Goal: Task Accomplishment & Management: Use online tool/utility

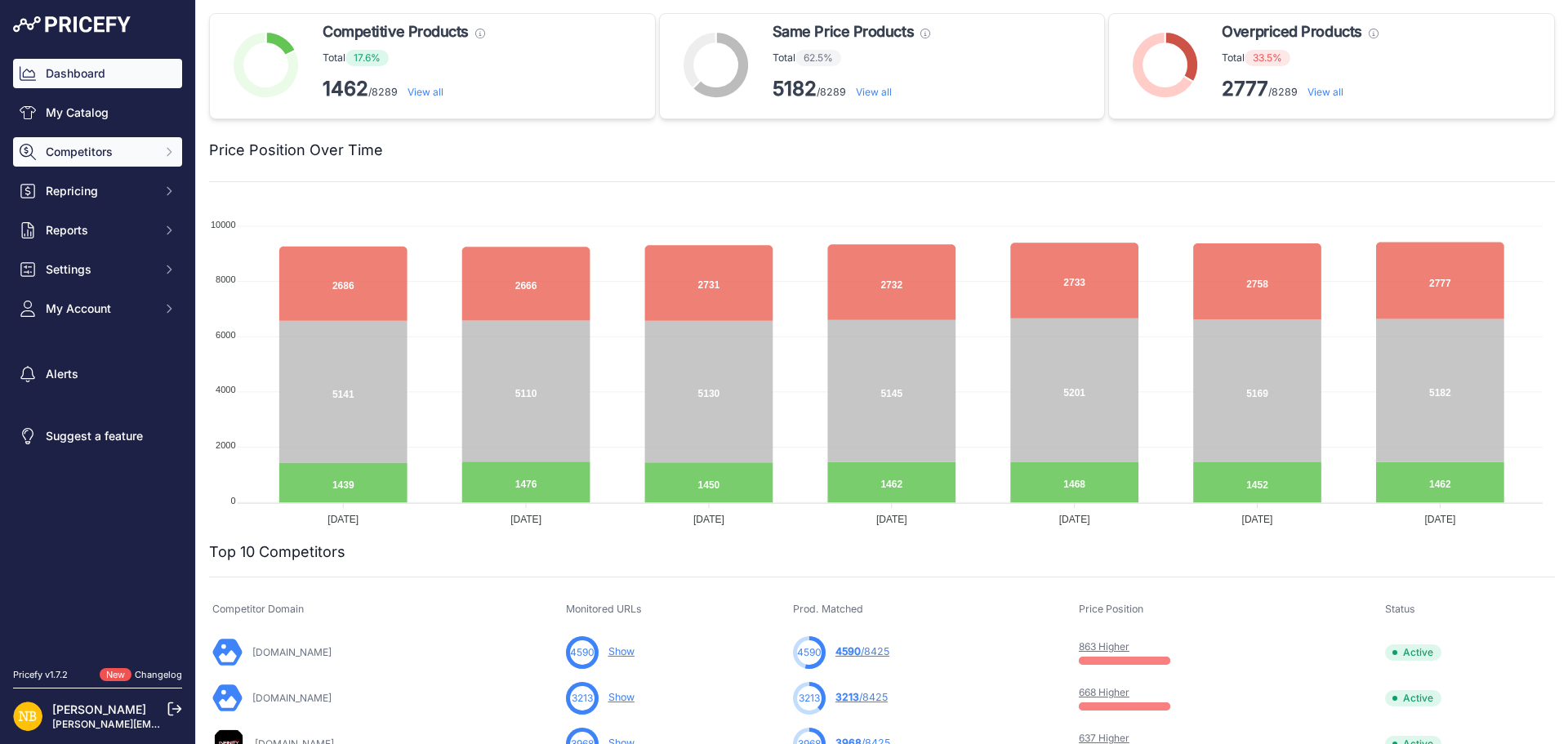
click at [168, 145] on icon "Sidebar" at bounding box center [169, 152] width 13 height 13
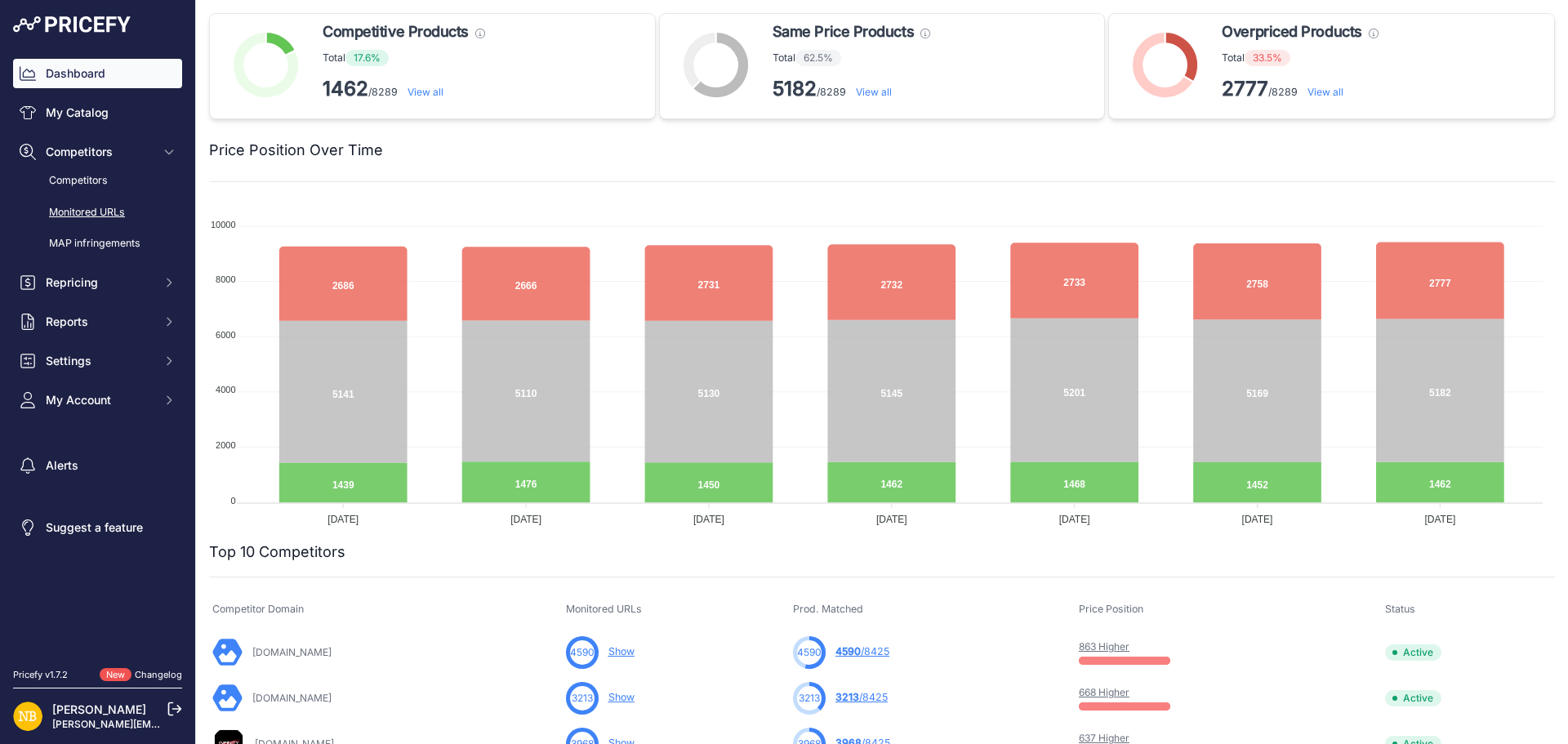
click at [99, 213] on link "Monitored URLs" at bounding box center [97, 213] width 169 height 29
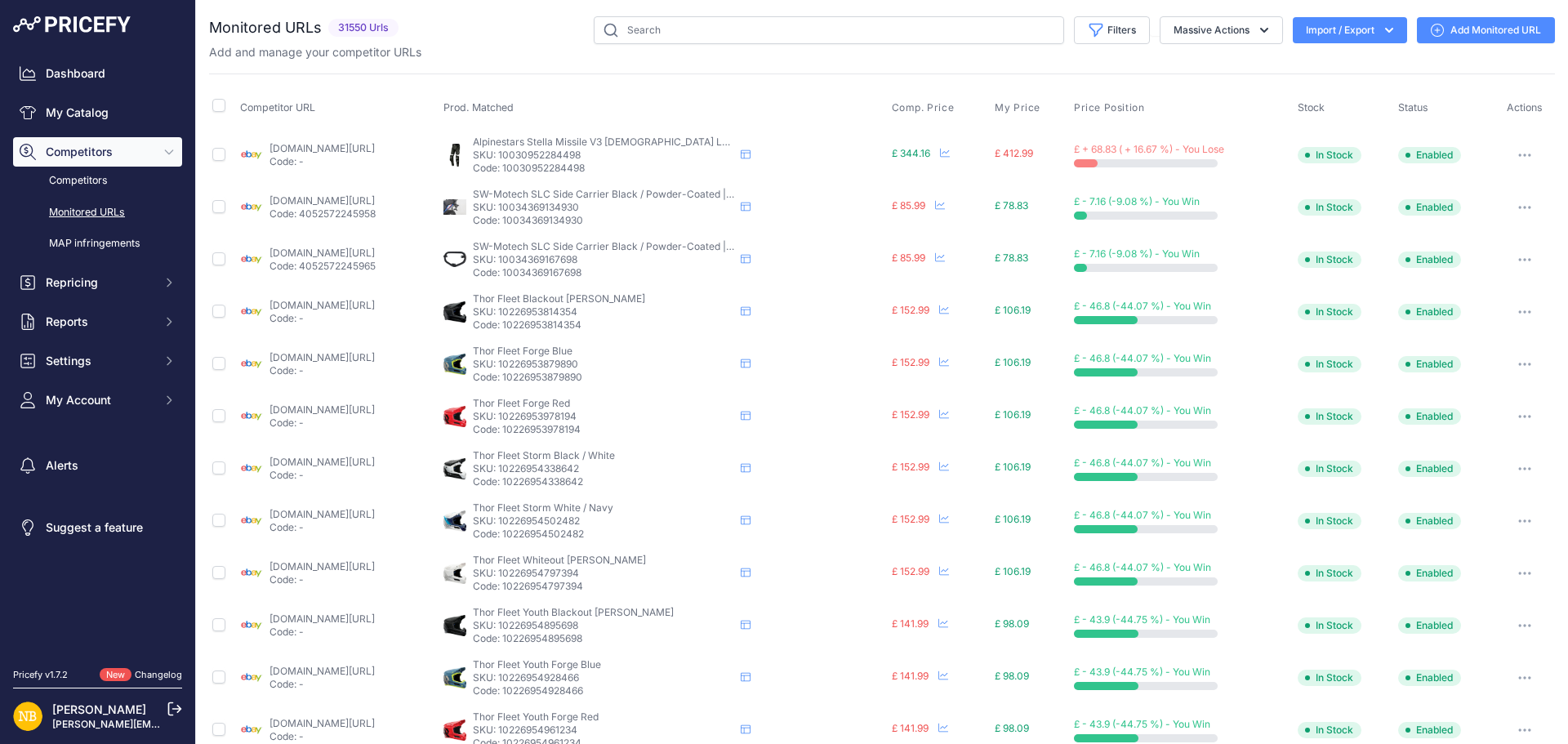
click at [1381, 28] on icon "button" at bounding box center [1389, 30] width 16 height 16
click at [1308, 90] on div "Export" at bounding box center [1349, 94] width 131 height 30
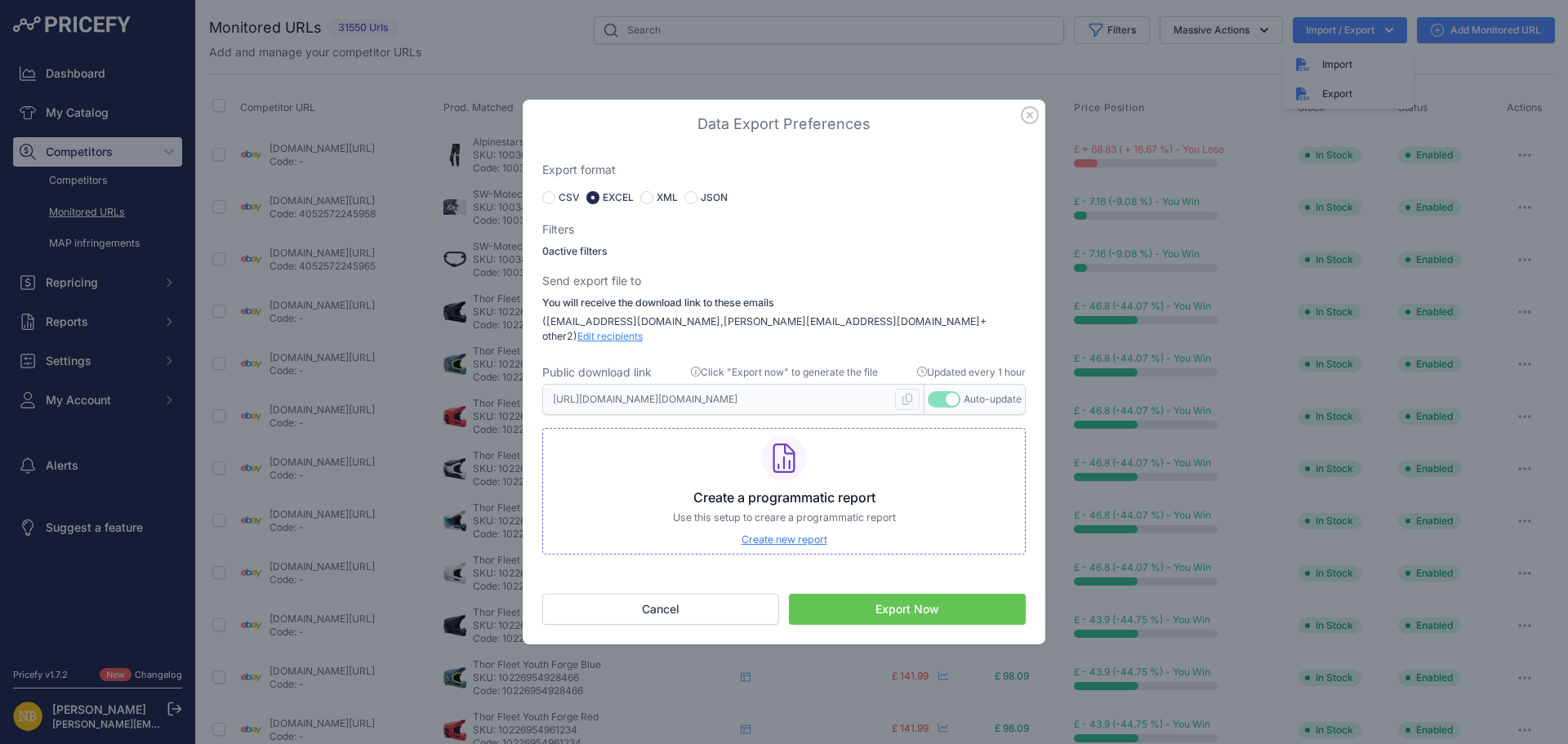
click at [877, 606] on button "Export Now" at bounding box center [907, 609] width 237 height 31
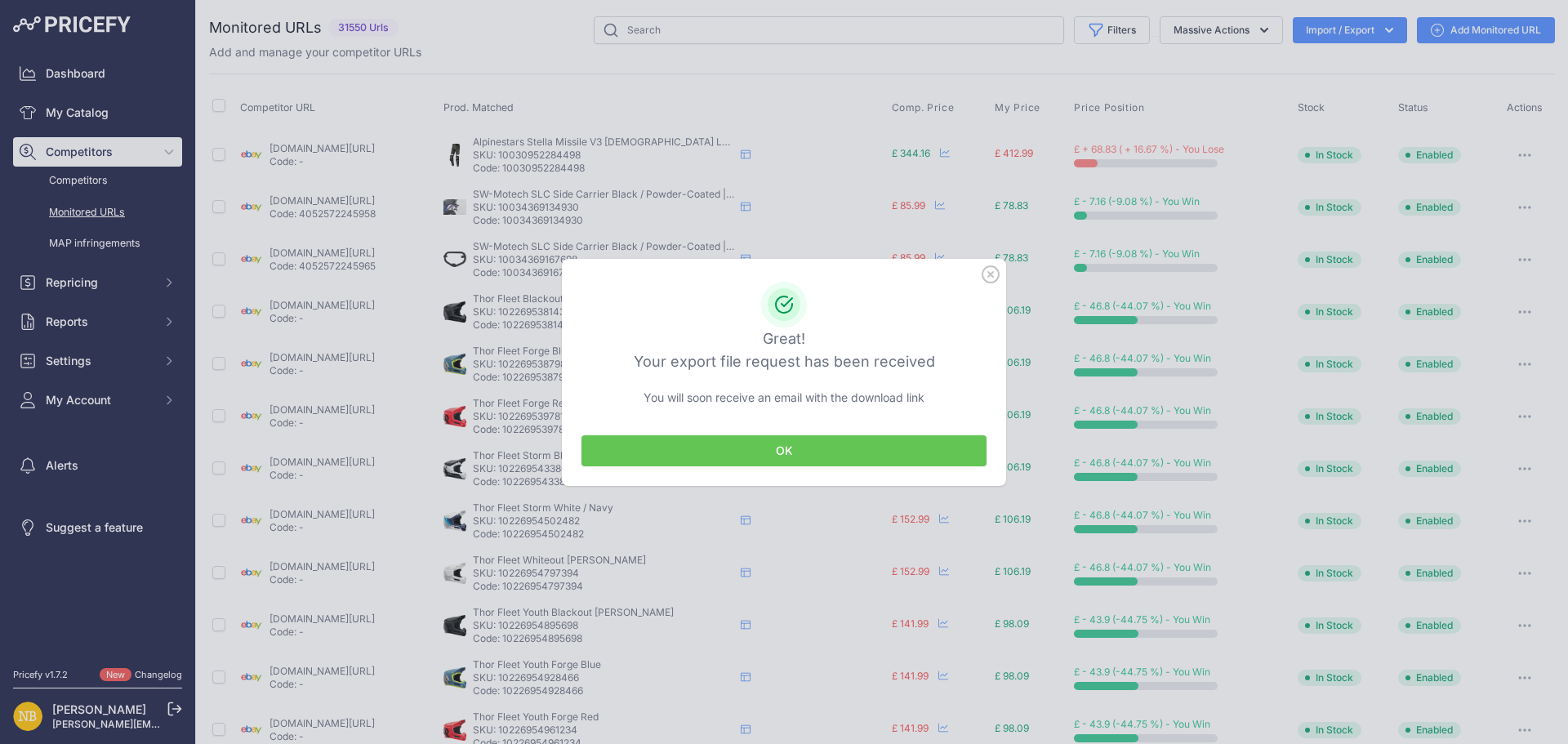
click at [806, 460] on button "OK" at bounding box center [784, 451] width 405 height 31
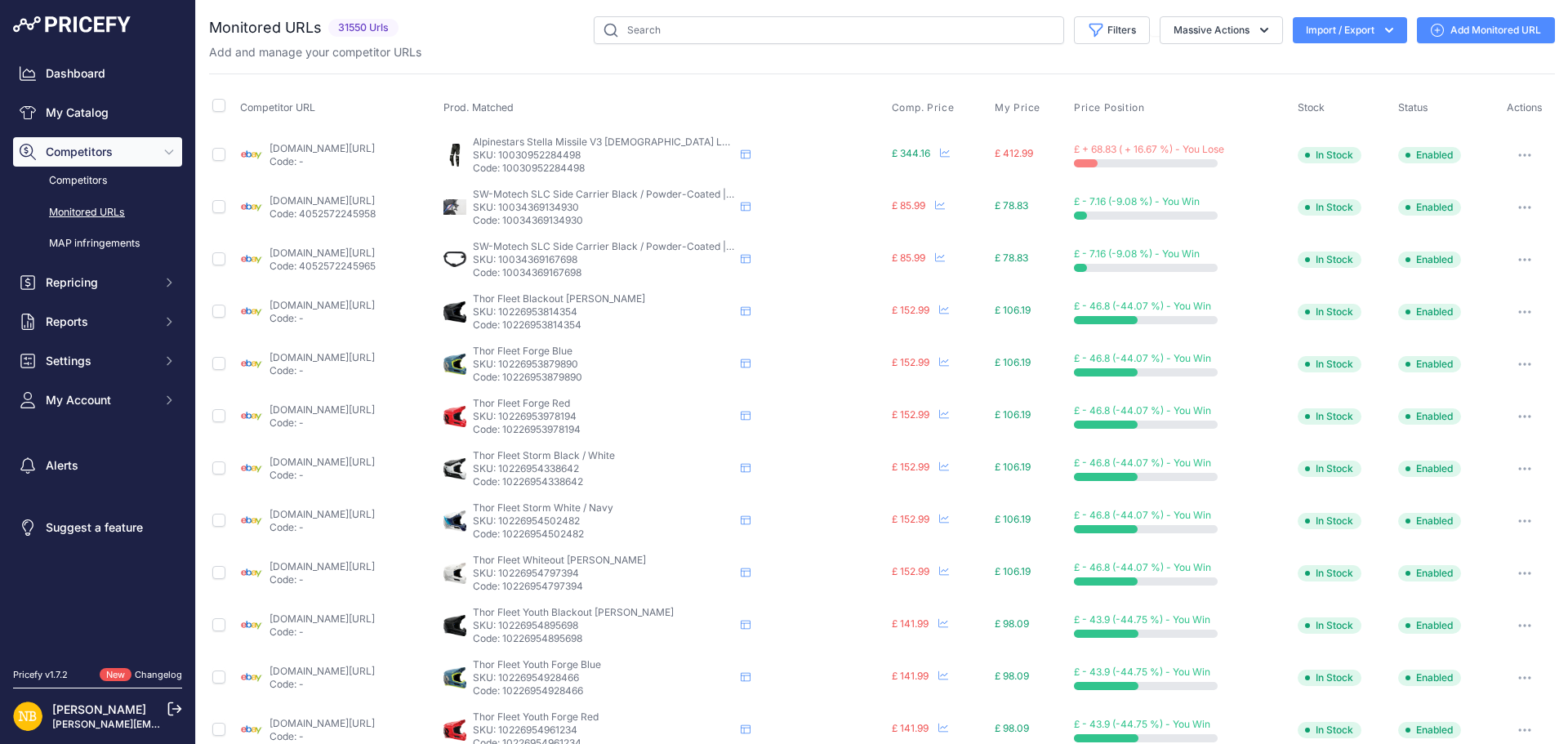
click at [311, 200] on link "[DOMAIN_NAME][URL]" at bounding box center [322, 200] width 106 height 13
